Goal: Find contact information: Find contact information

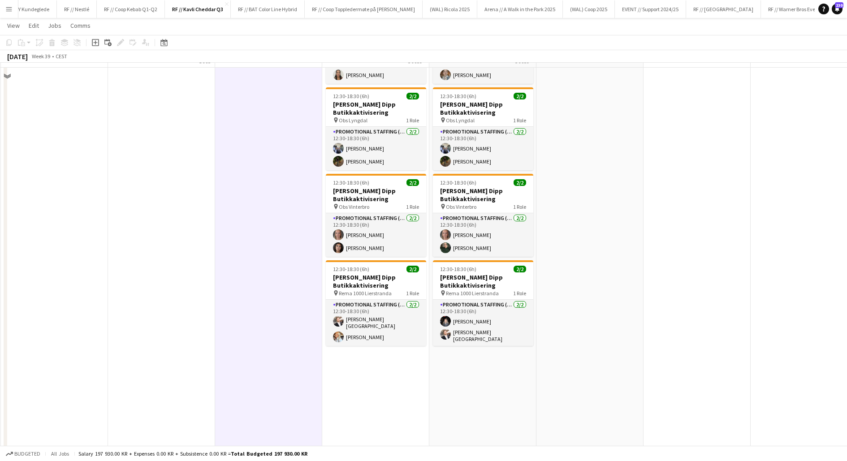
scroll to position [195, 0]
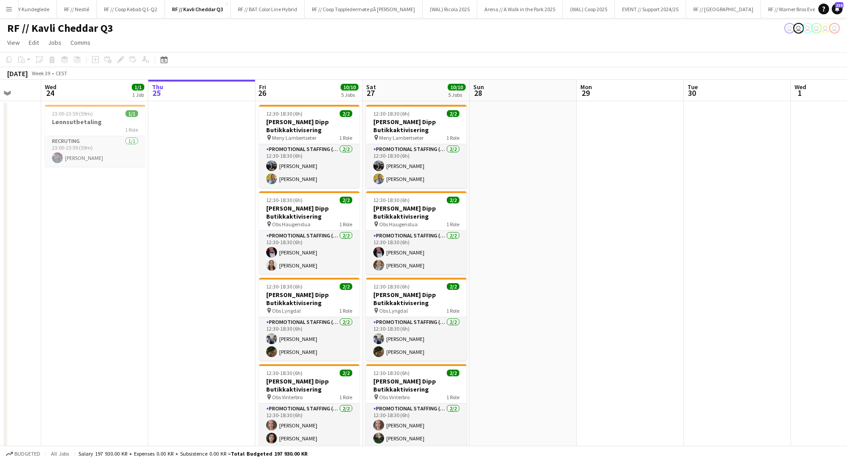
scroll to position [0, 238]
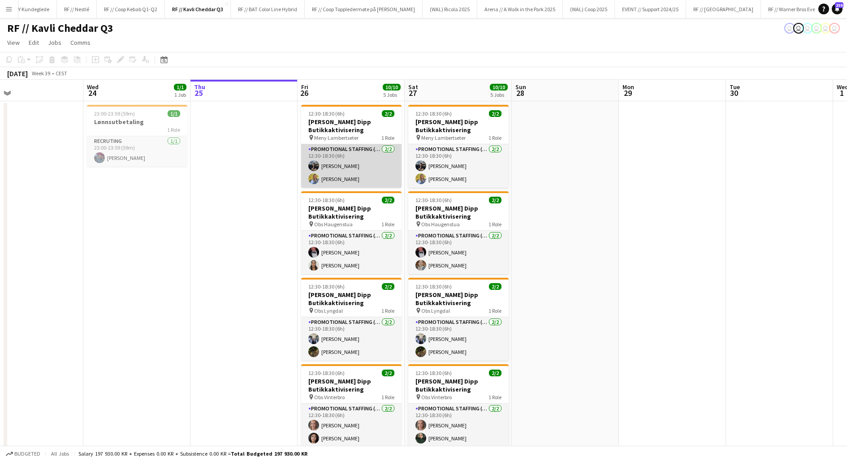
click at [349, 171] on app-card-role "Promotional Staffing (Promotional Staff) [DATE] 12:30-18:30 (6h) [PERSON_NAME] …" at bounding box center [351, 165] width 100 height 43
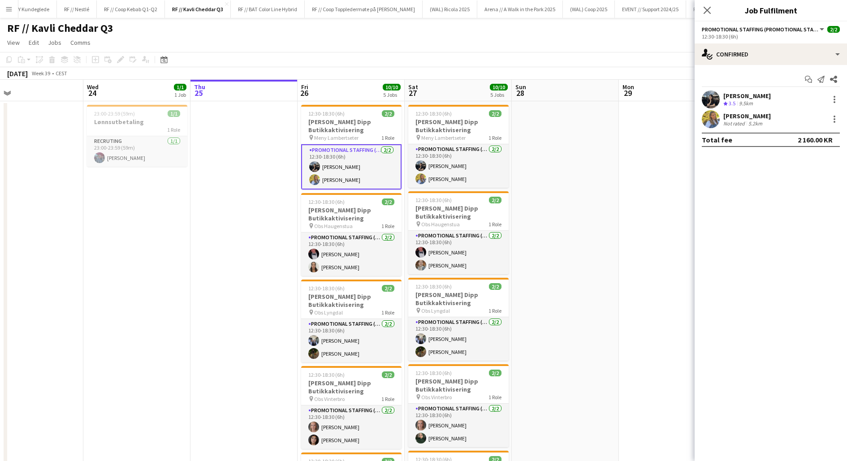
click at [714, 102] on app-user-avatar at bounding box center [710, 99] width 18 height 18
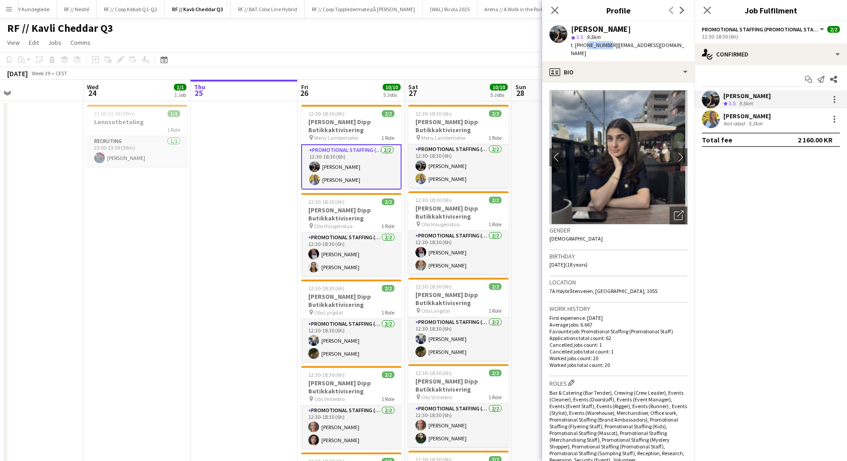
drag, startPoint x: 605, startPoint y: 45, endPoint x: 584, endPoint y: 44, distance: 21.1
click at [584, 44] on span "t. [PHONE_NUMBER]" at bounding box center [594, 45] width 47 height 7
copy span "40089266"
click at [712, 121] on app-user-avatar at bounding box center [710, 119] width 18 height 18
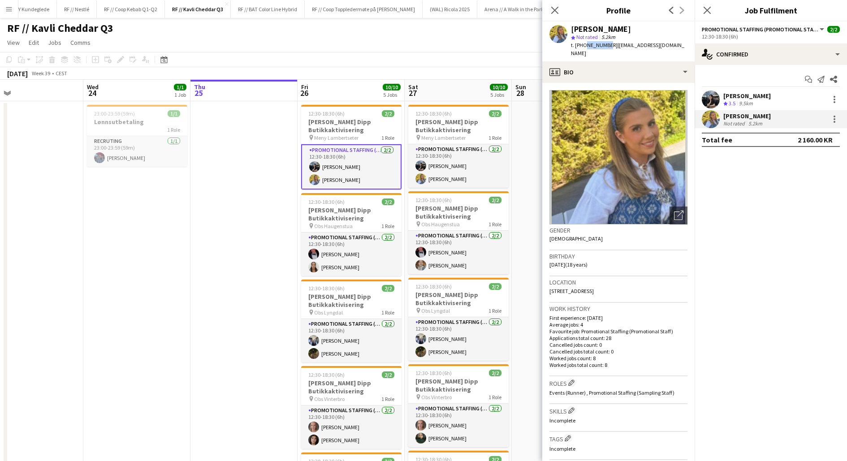
drag, startPoint x: 604, startPoint y: 45, endPoint x: 584, endPoint y: 44, distance: 20.2
click at [584, 44] on span "t. [PHONE_NUMBER]" at bounding box center [594, 45] width 47 height 7
copy span "40067421"
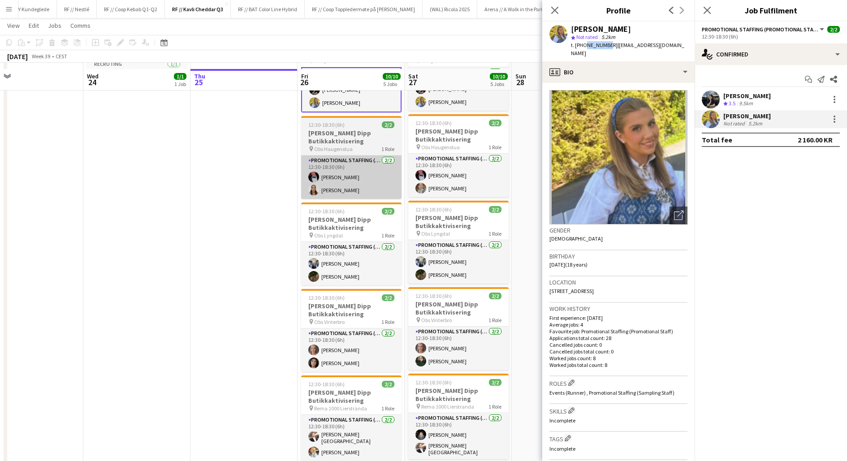
scroll to position [91, 0]
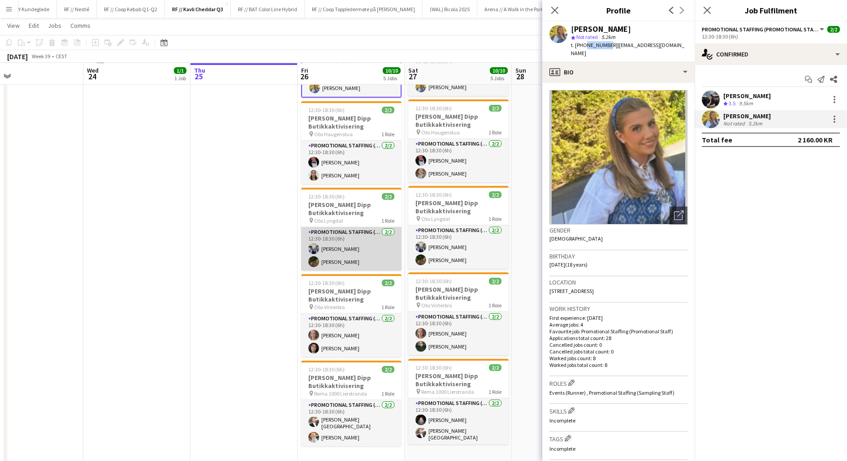
click at [361, 251] on app-card-role "Promotional Staffing (Promotional Staff) [DATE] 12:30-18:30 (6h) [PERSON_NAME] …" at bounding box center [351, 248] width 100 height 43
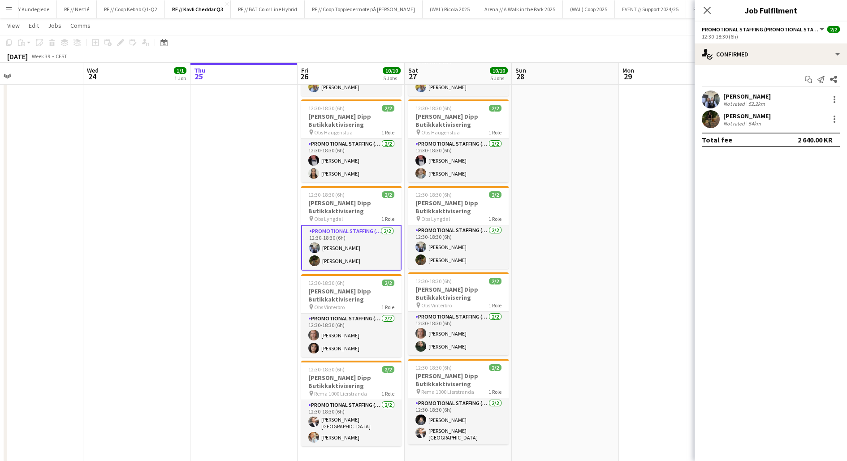
click at [711, 100] on app-user-avatar at bounding box center [710, 99] width 18 height 18
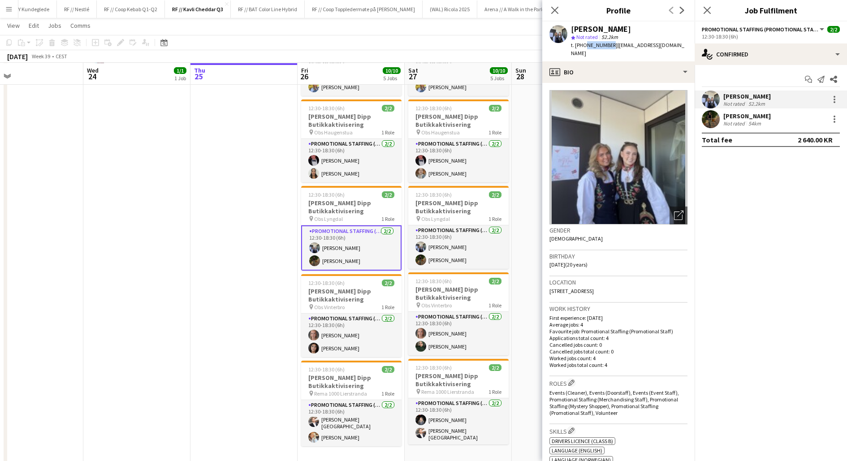
drag, startPoint x: 605, startPoint y: 45, endPoint x: 584, endPoint y: 43, distance: 21.6
click at [584, 43] on div "t. [PHONE_NUMBER] | [EMAIL_ADDRESS][DOMAIN_NAME]" at bounding box center [629, 49] width 116 height 16
copy span "94014156"
click at [711, 118] on app-user-avatar at bounding box center [710, 119] width 18 height 18
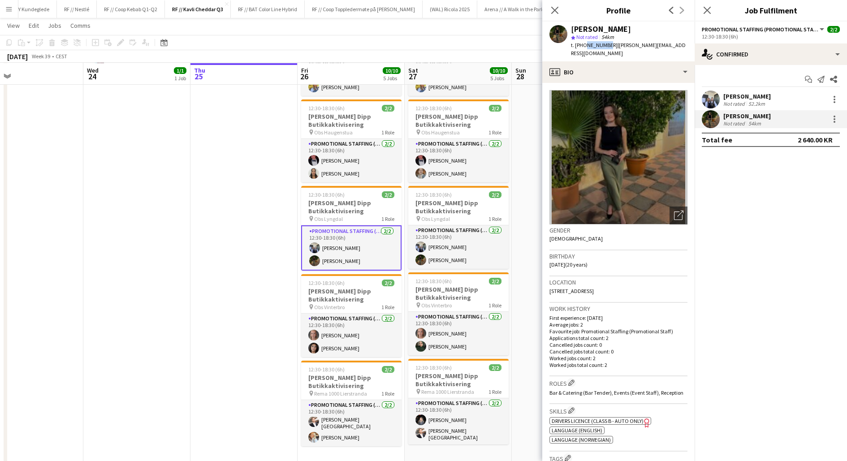
drag, startPoint x: 603, startPoint y: 45, endPoint x: 583, endPoint y: 45, distance: 20.6
click at [583, 45] on span "t. [PHONE_NUMBER]" at bounding box center [594, 45] width 47 height 7
copy span "45774260"
